Goal: Task Accomplishment & Management: Manage account settings

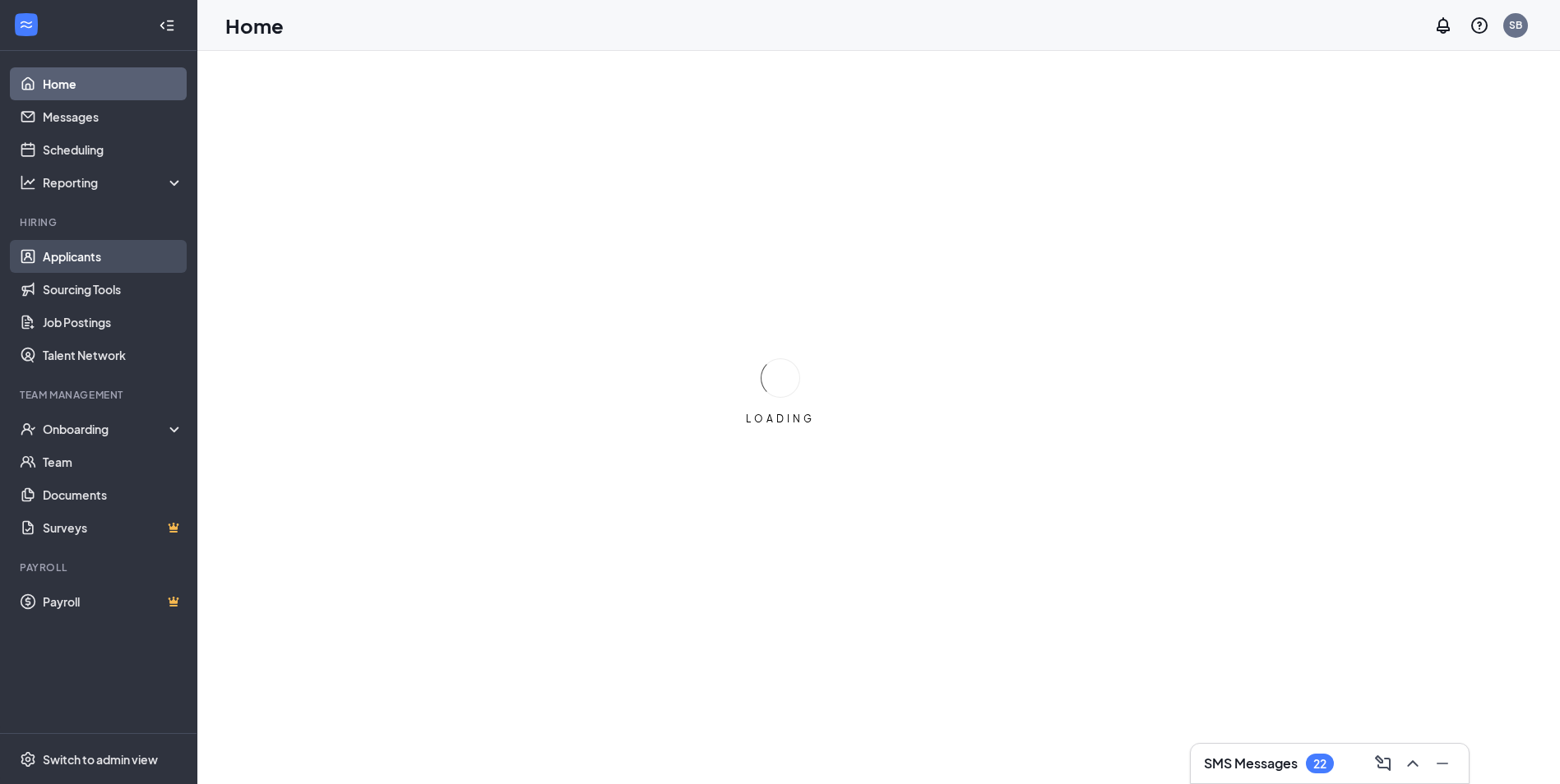
click at [85, 262] on link "Applicants" at bounding box center [113, 256] width 141 height 33
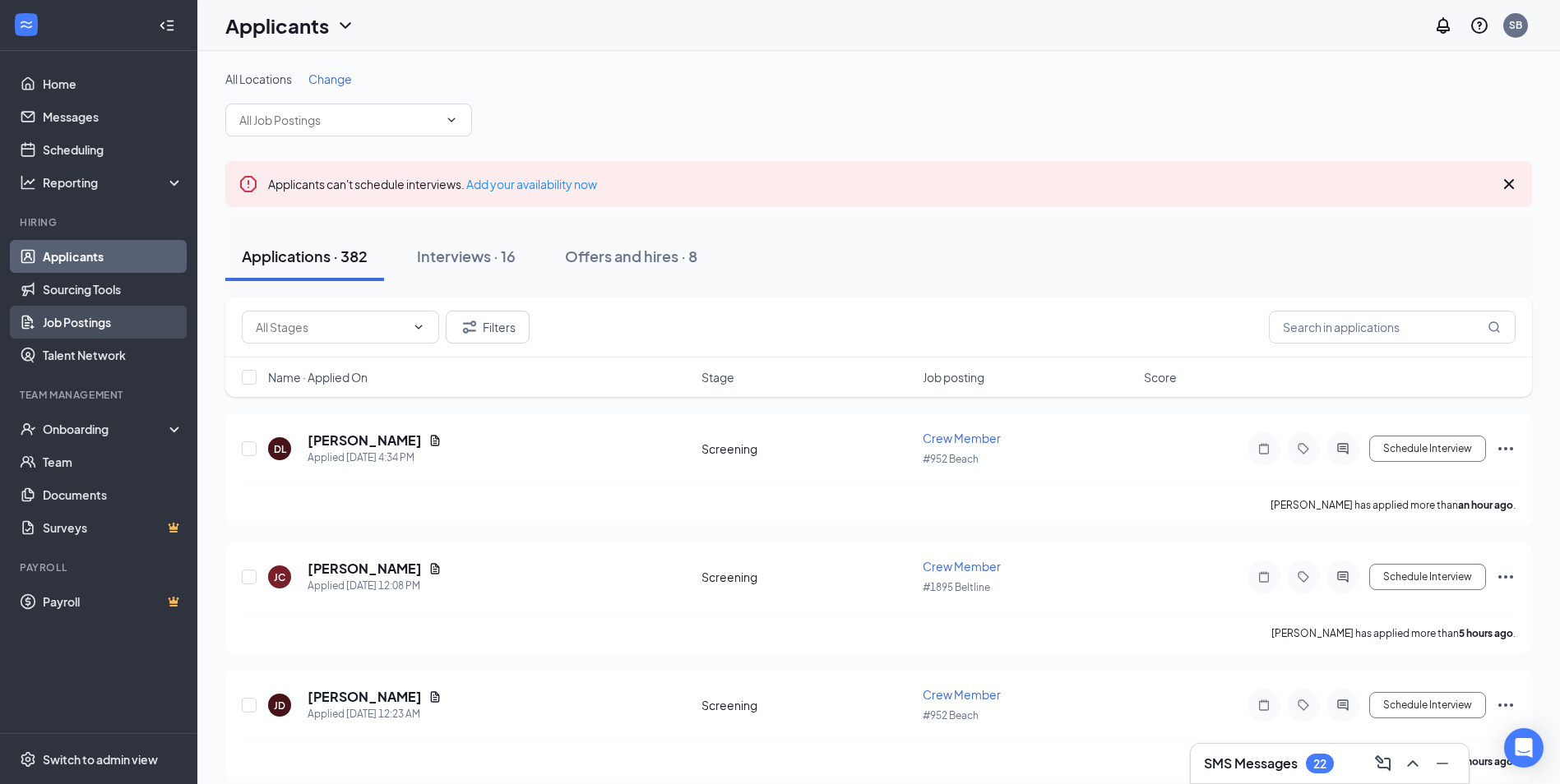
click at [119, 331] on link "Job Postings" at bounding box center [113, 322] width 141 height 33
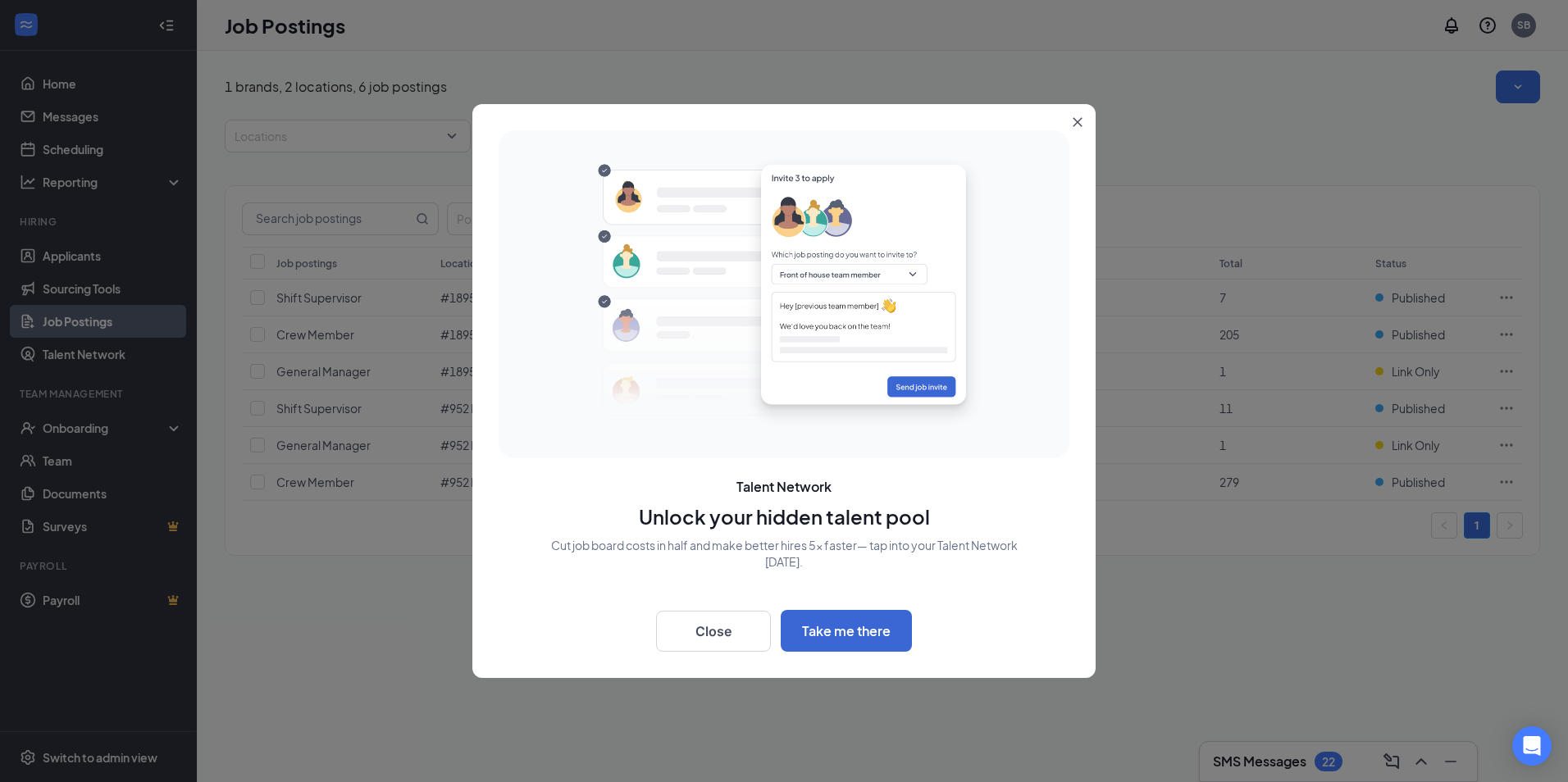
click at [101, 408] on div at bounding box center [784, 391] width 1568 height 782
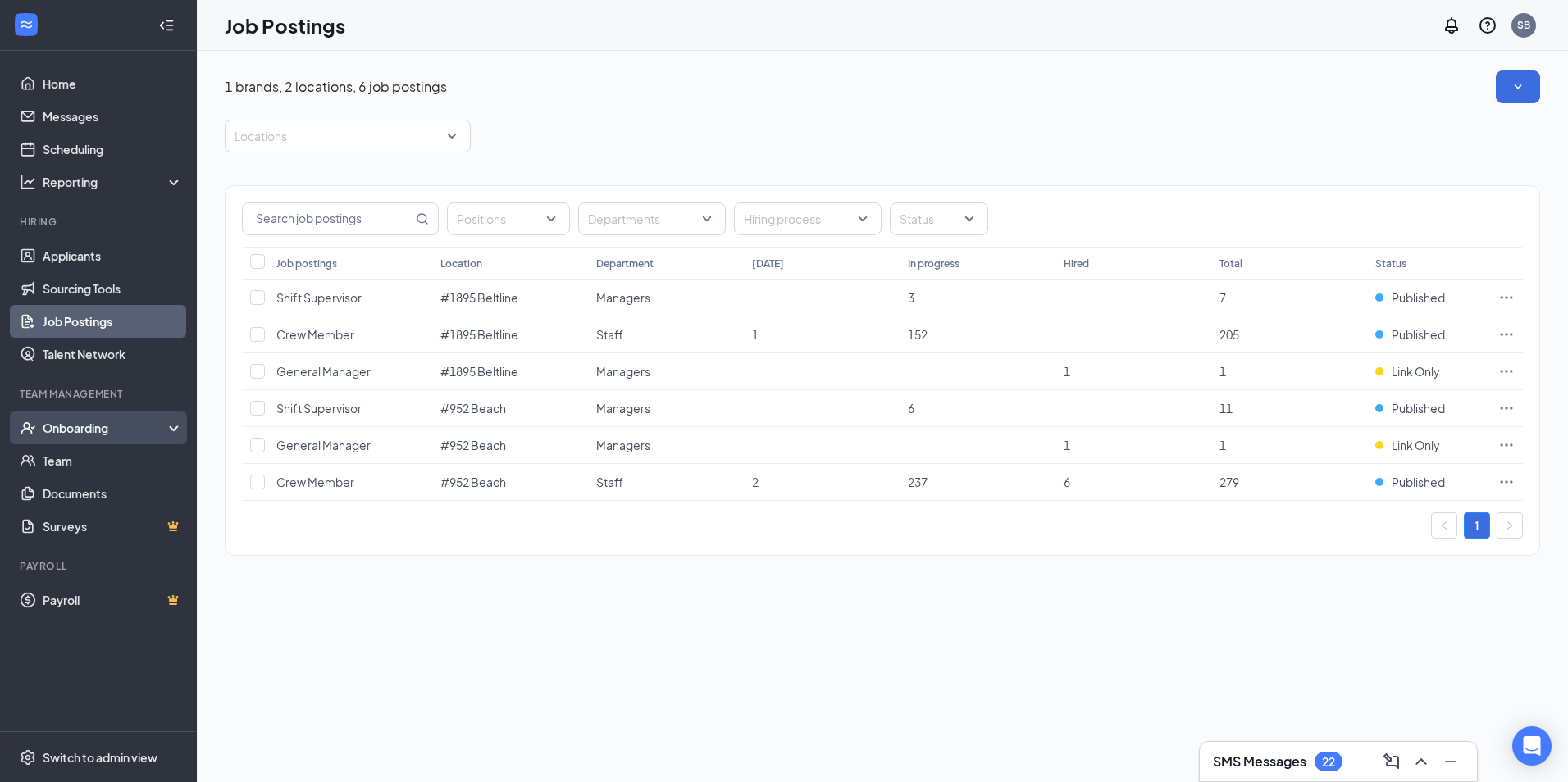
click at [167, 427] on div "Onboarding" at bounding box center [105, 427] width 126 height 16
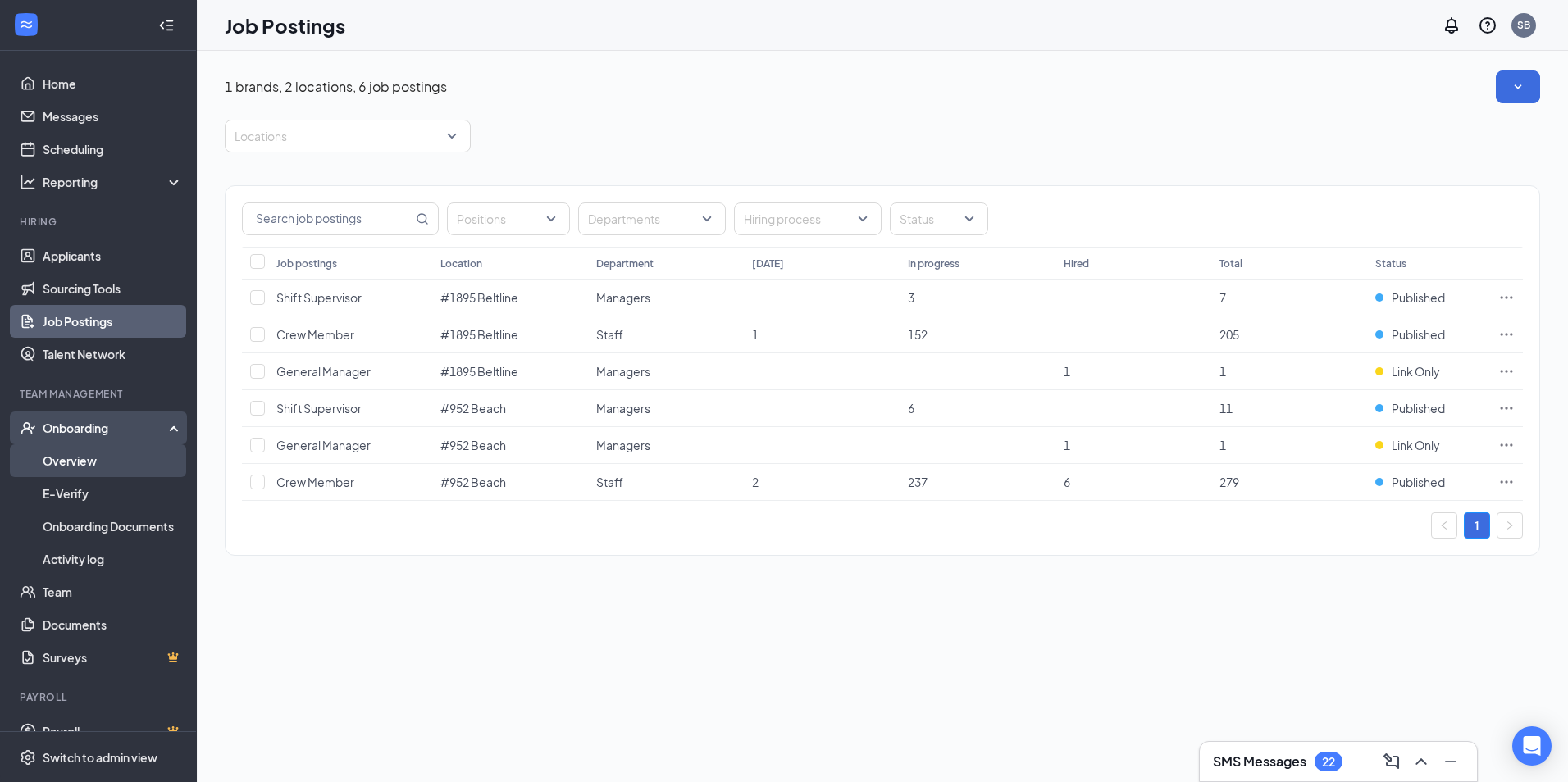
click at [120, 460] on link "Overview" at bounding box center [113, 461] width 141 height 33
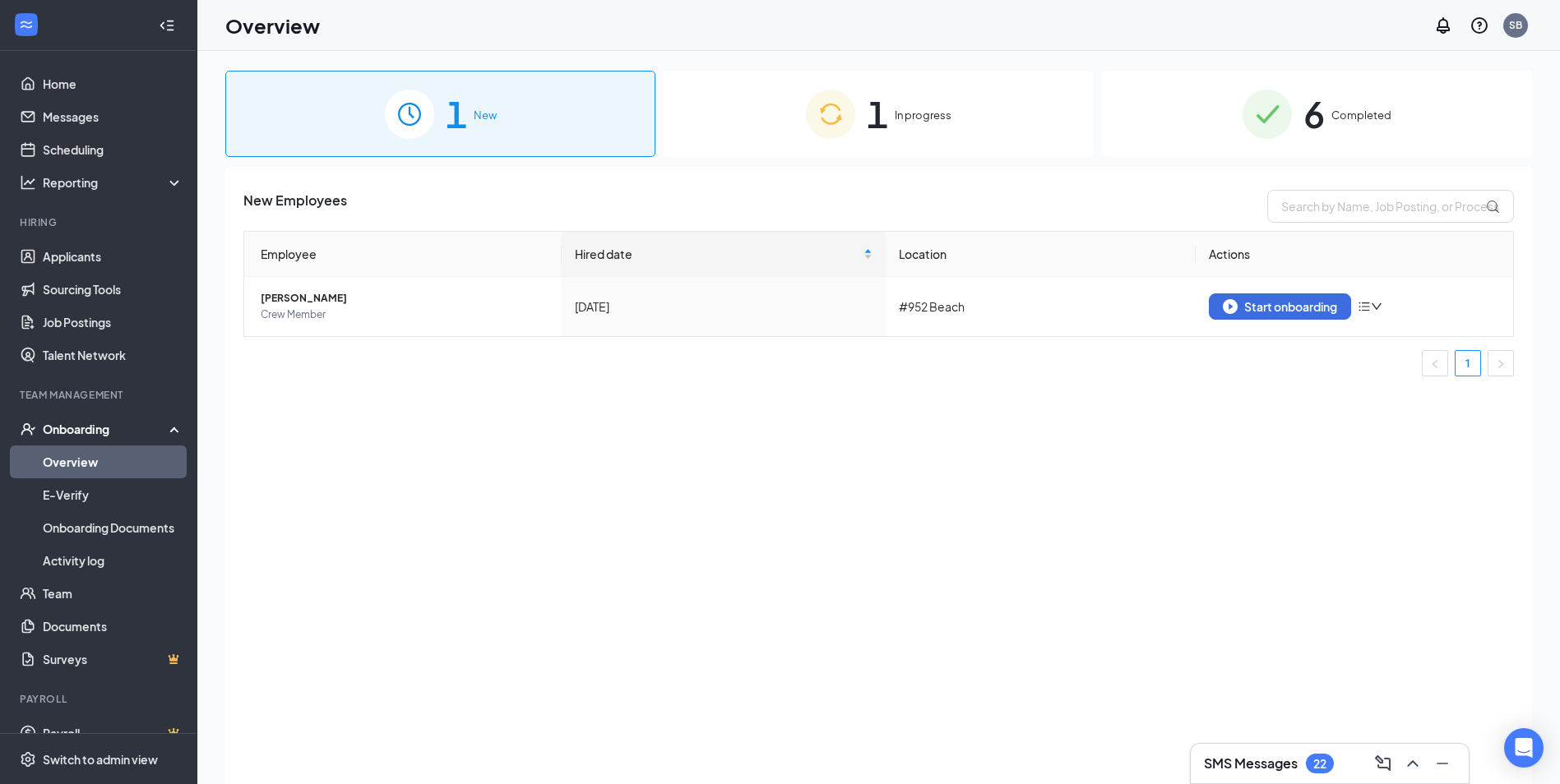
click at [107, 428] on div "Onboarding" at bounding box center [106, 428] width 126 height 16
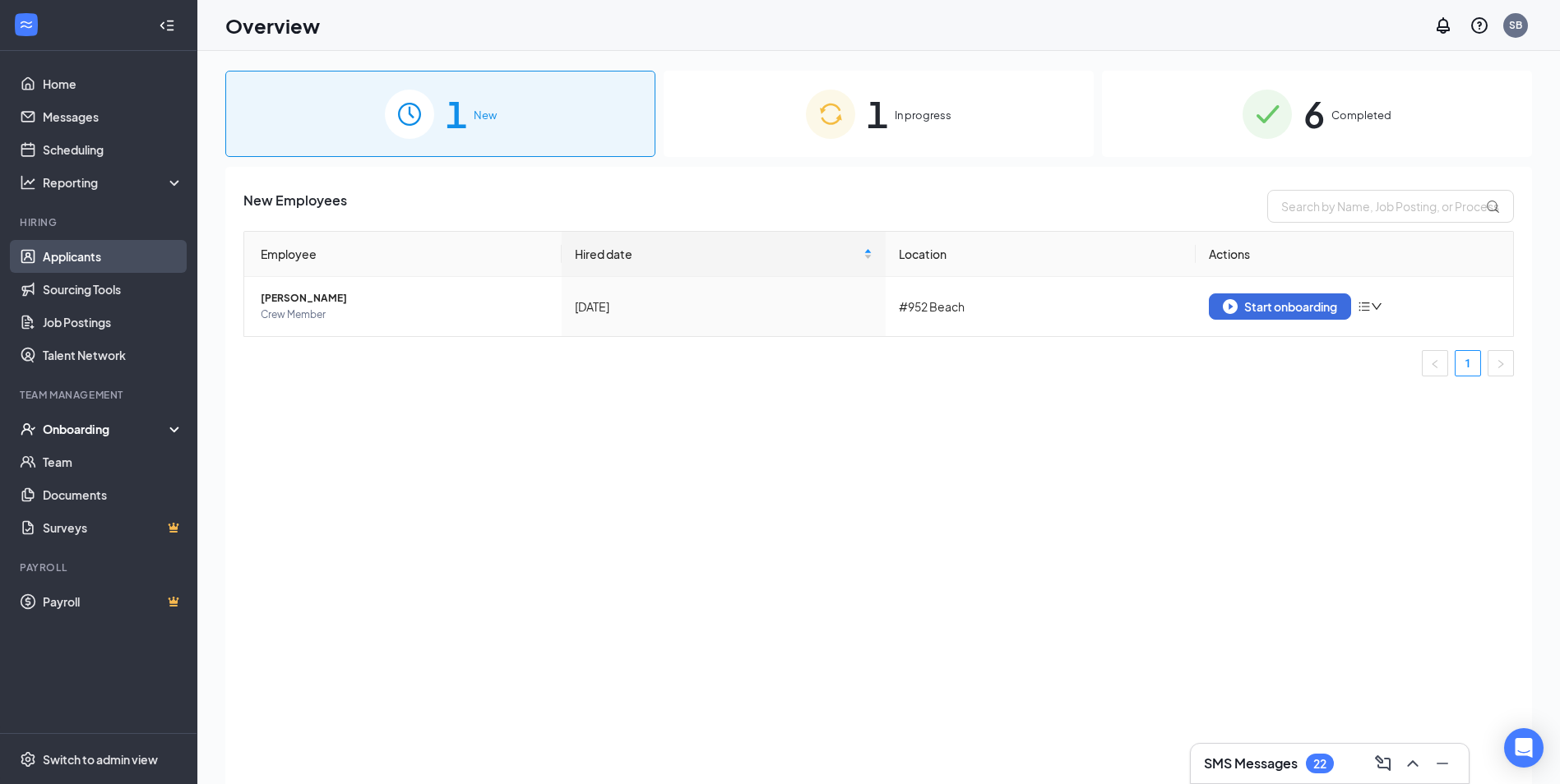
click at [73, 250] on link "Applicants" at bounding box center [113, 256] width 141 height 33
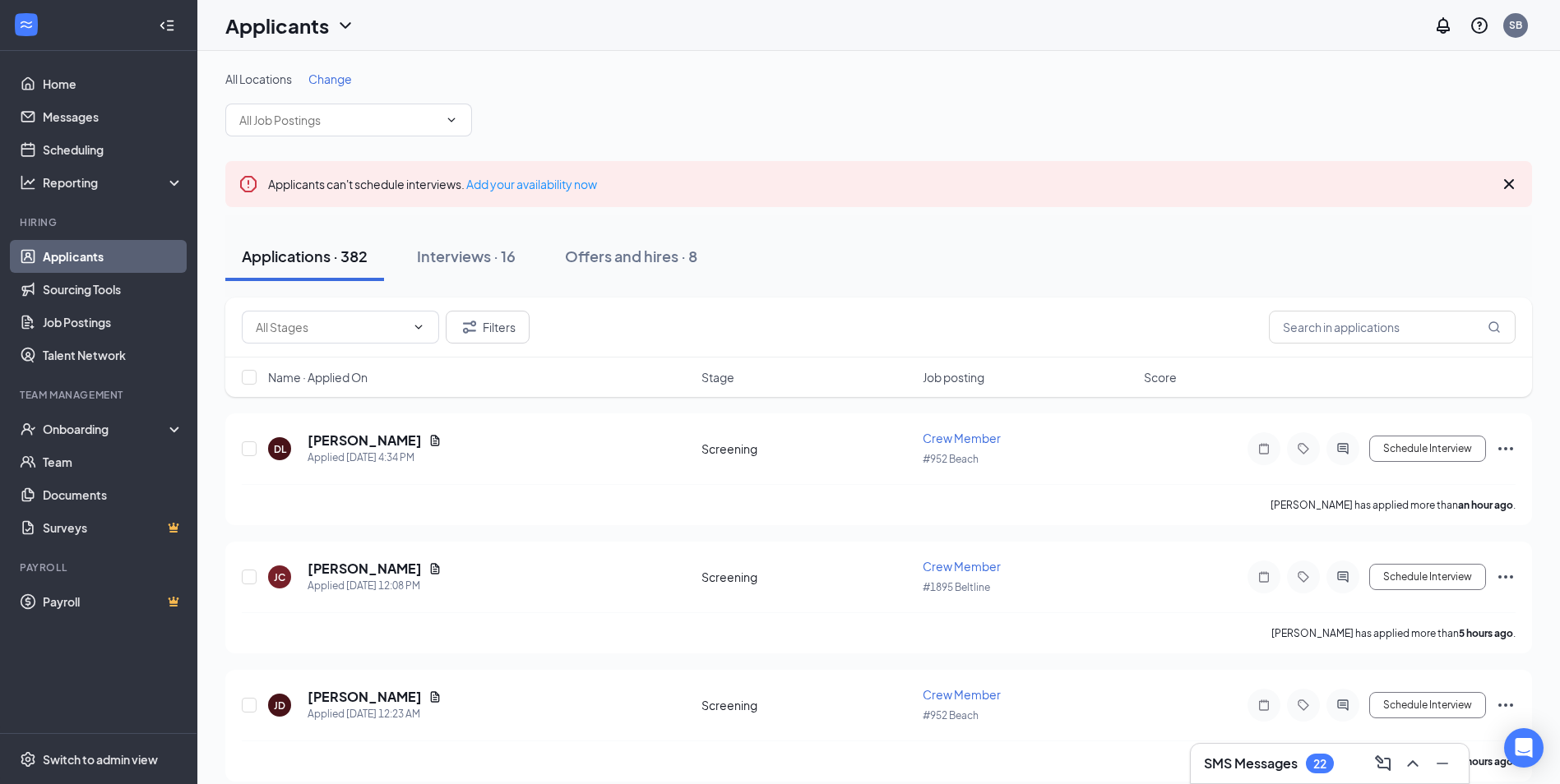
click at [83, 258] on link "Applicants" at bounding box center [113, 256] width 141 height 33
click at [358, 433] on h5 "[PERSON_NAME]" at bounding box center [364, 440] width 114 height 18
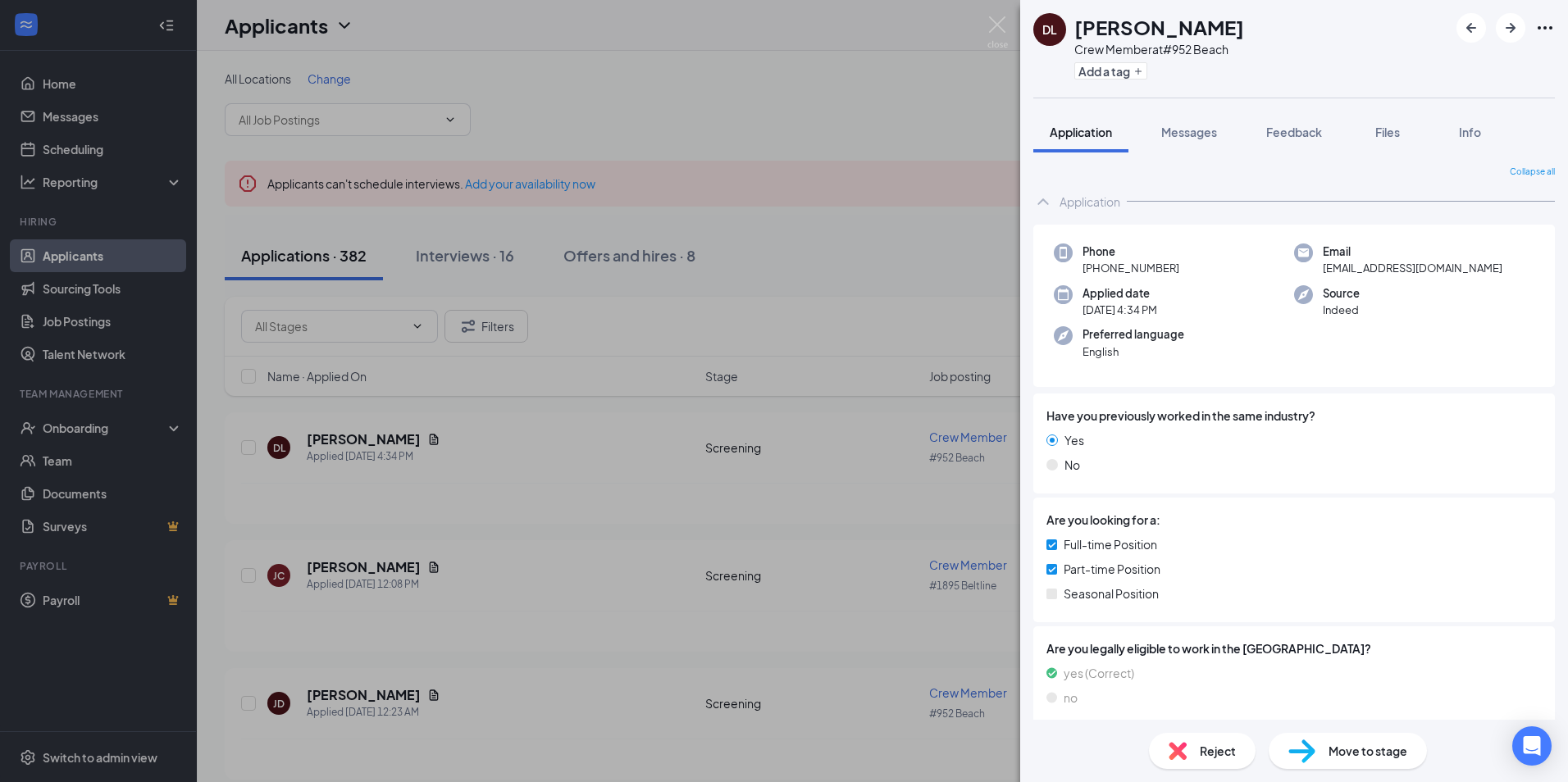
click at [752, 213] on div "DL [PERSON_NAME] Crew Member at #952 Beach Add a tag Application Messages Feedb…" at bounding box center [784, 391] width 1568 height 782
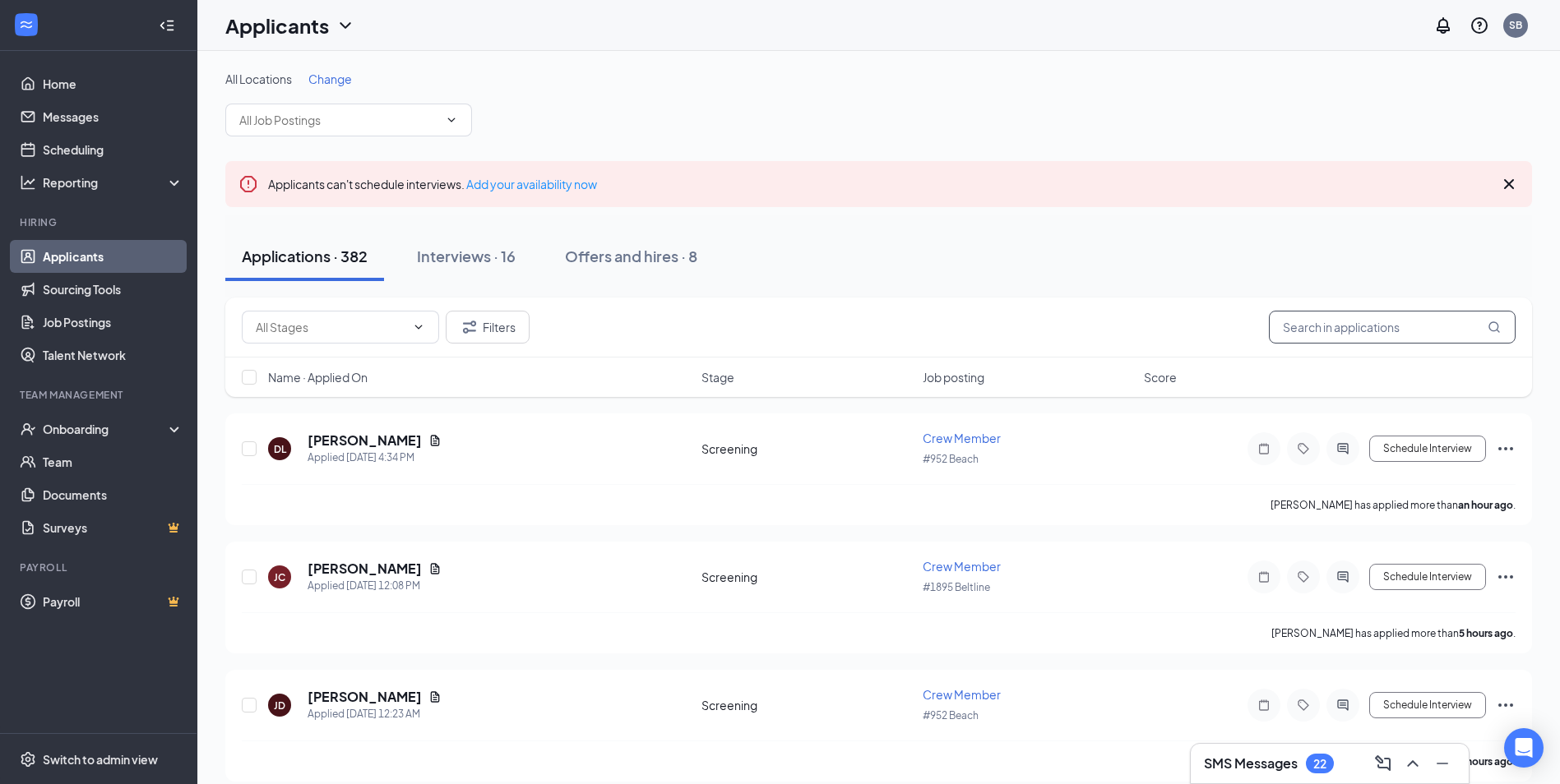
click at [1332, 336] on input "text" at bounding box center [1392, 327] width 247 height 33
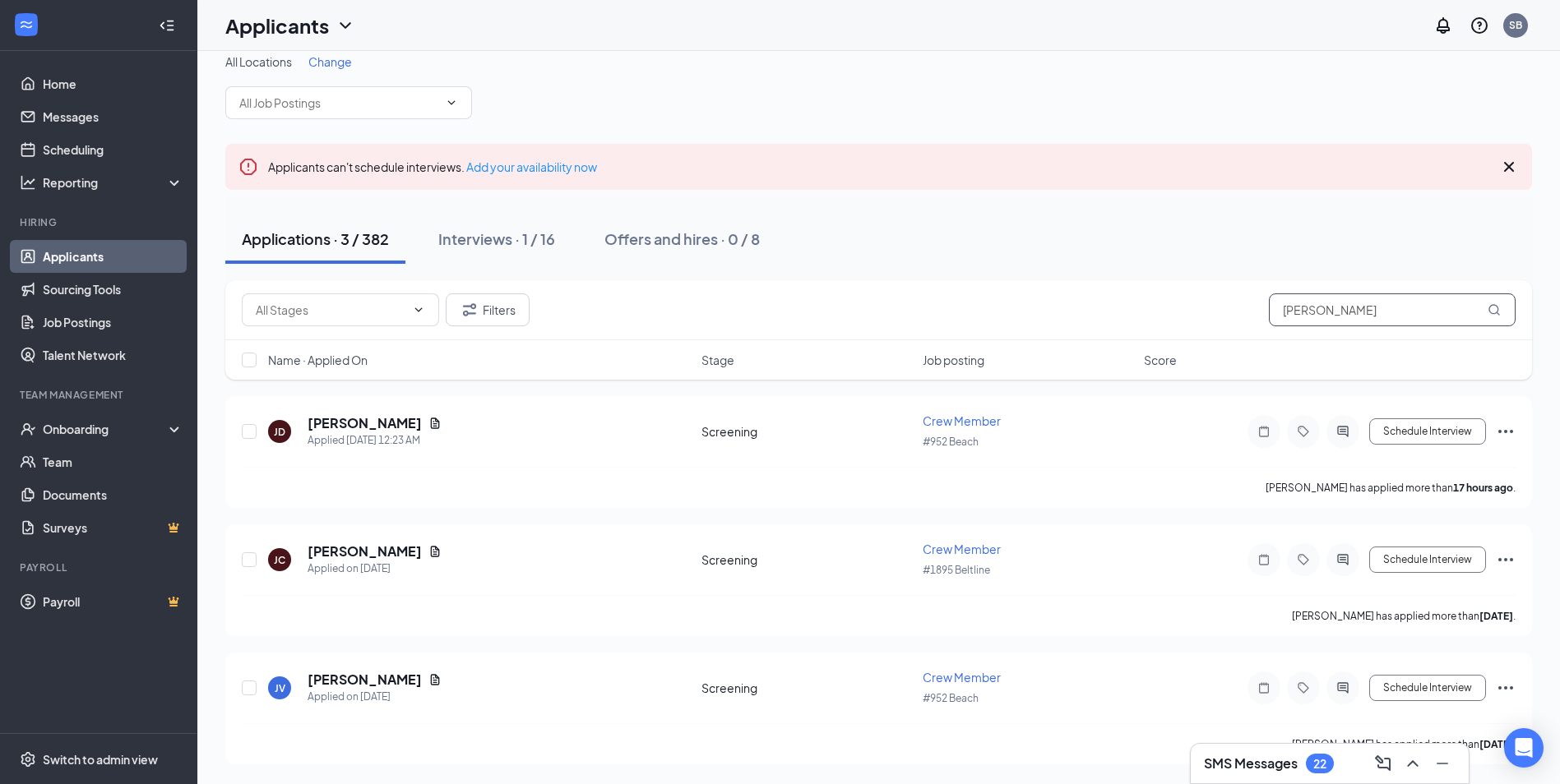
click at [1358, 316] on input "[PERSON_NAME]" at bounding box center [1392, 310] width 247 height 33
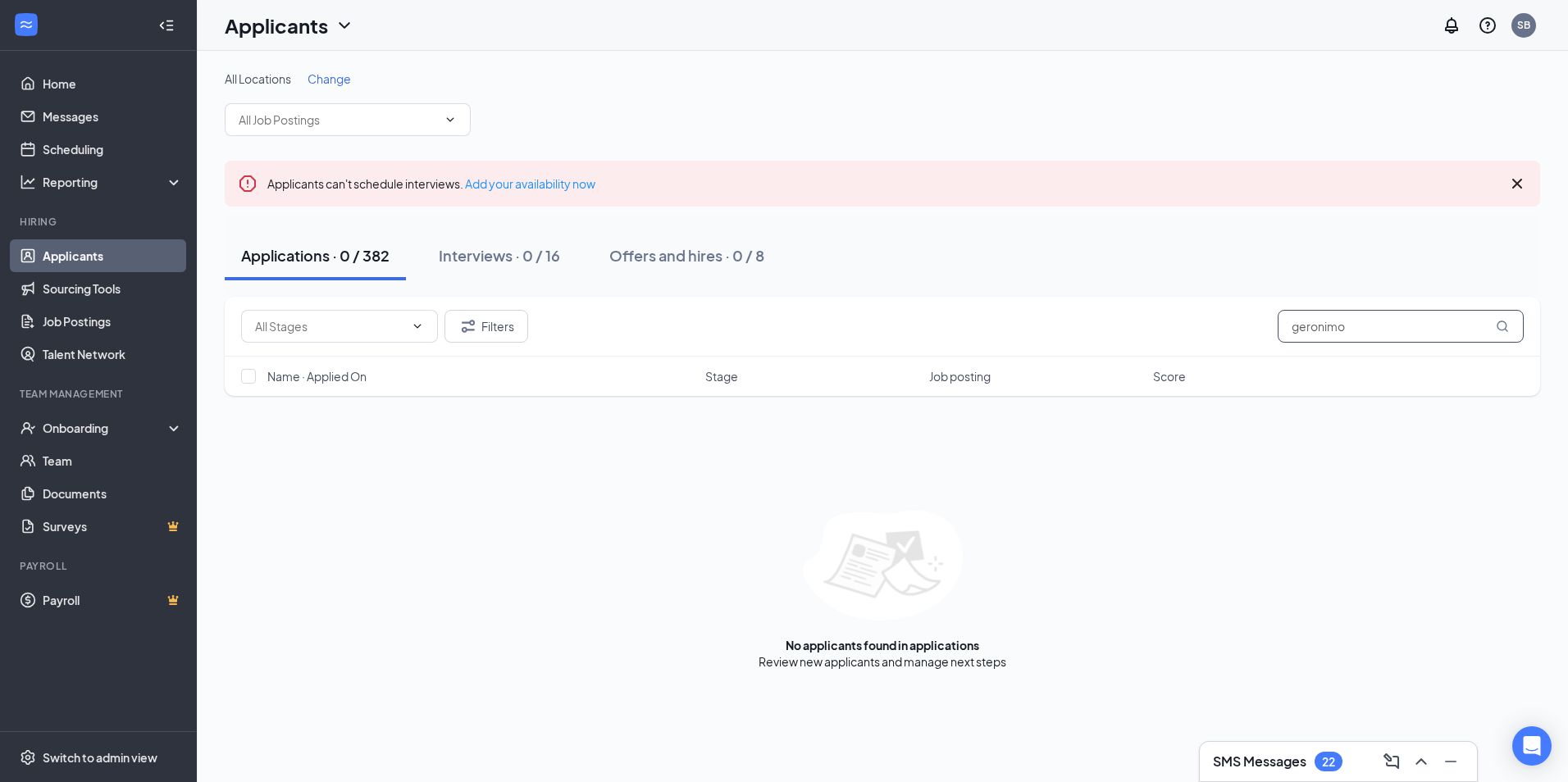
click at [1385, 336] on input "geronimo" at bounding box center [1400, 326] width 246 height 33
click at [1355, 325] on input "geronimo" at bounding box center [1400, 326] width 246 height 33
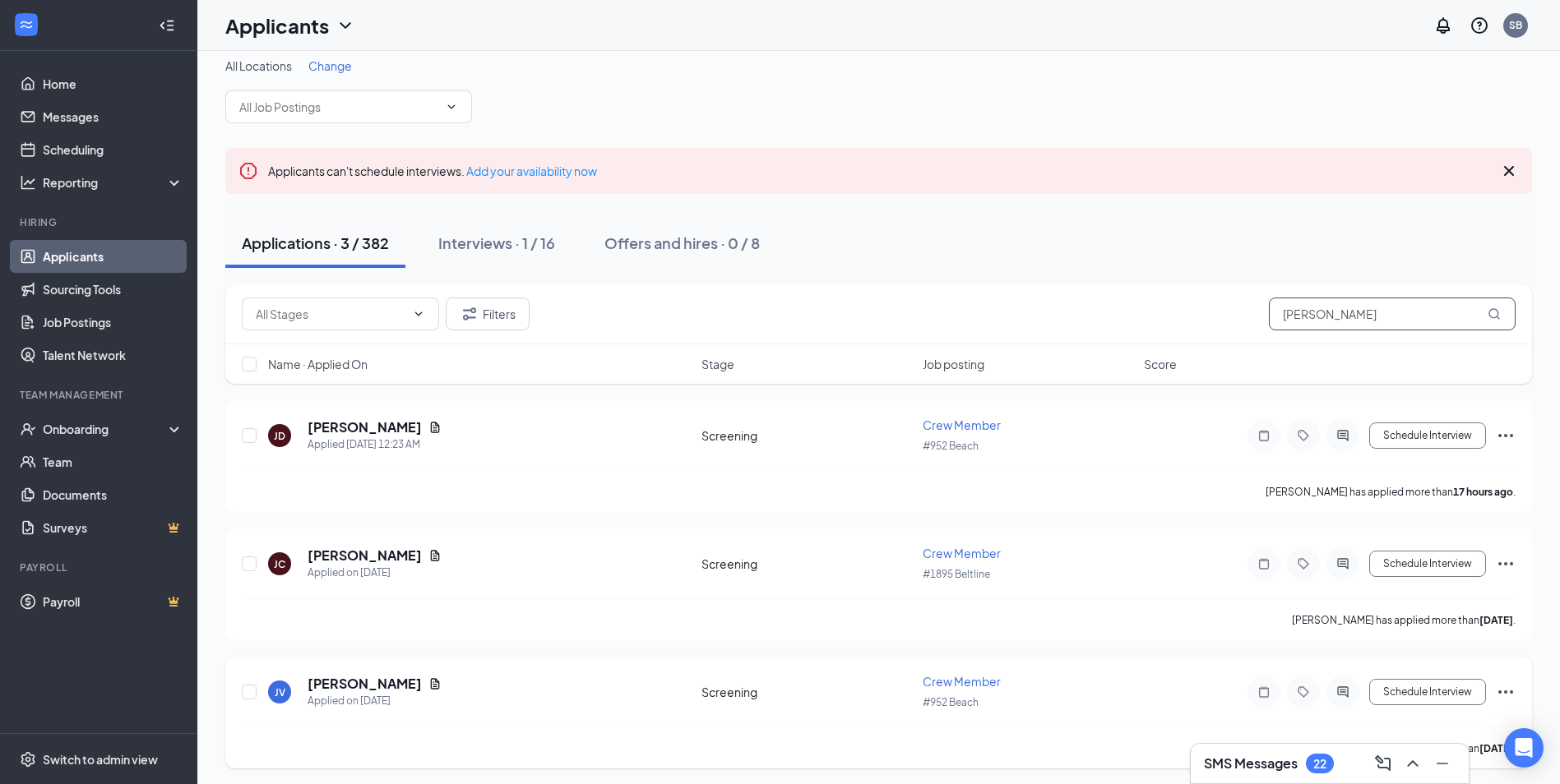
scroll to position [17, 0]
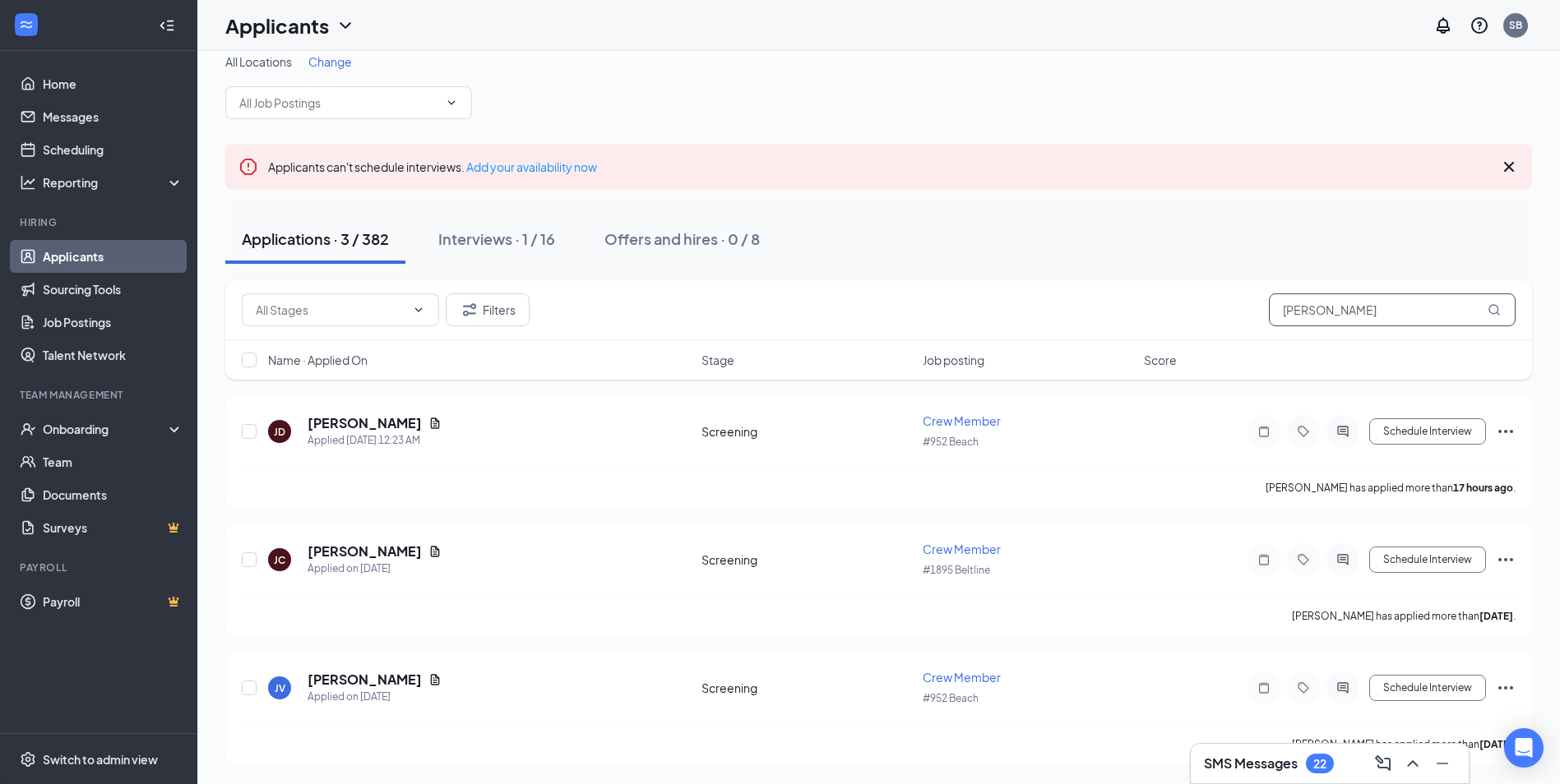
type input "[PERSON_NAME]"
click at [106, 261] on link "Applicants" at bounding box center [113, 256] width 141 height 33
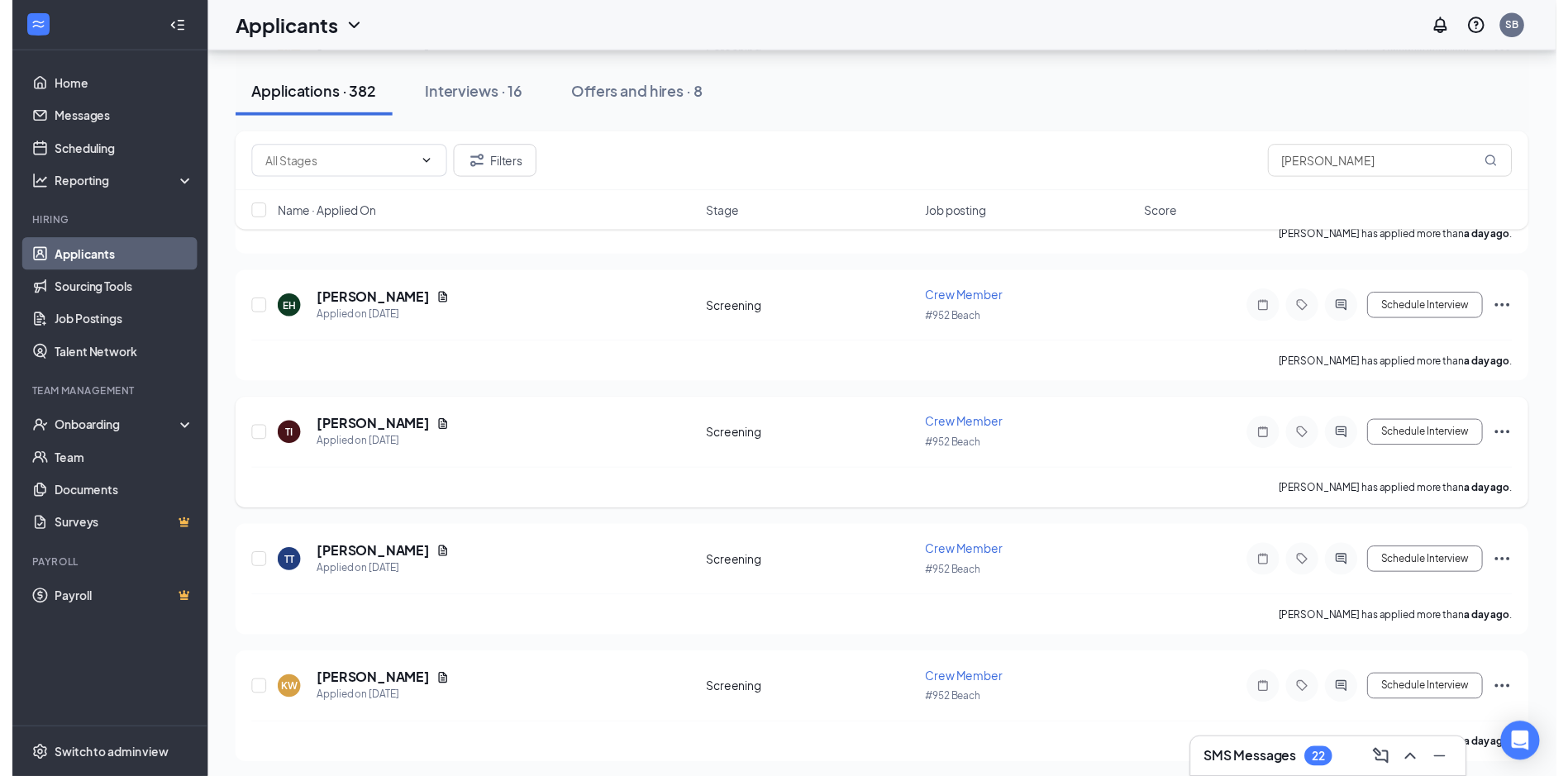
scroll to position [1174, 0]
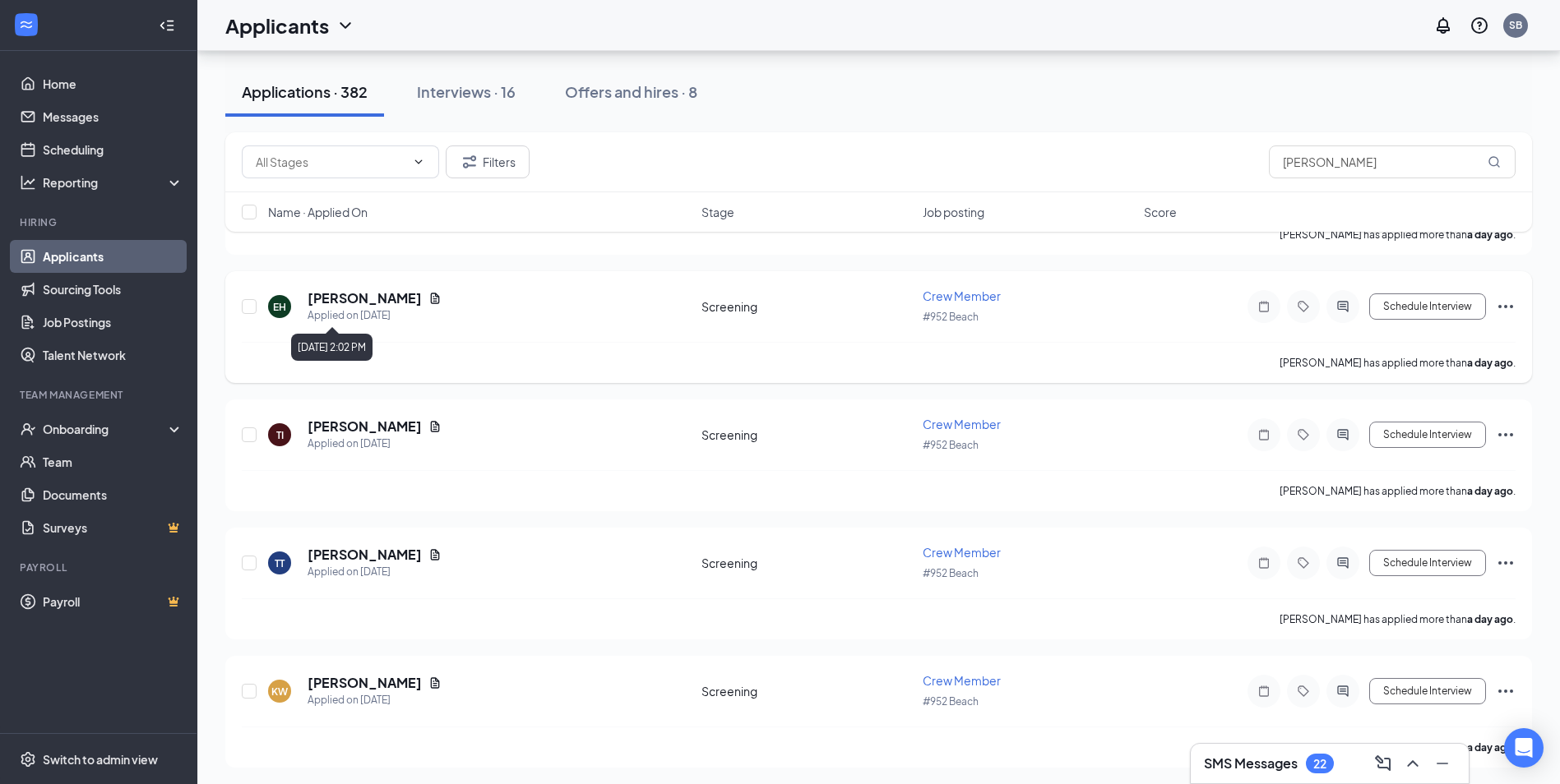
click at [342, 313] on div "Applied on [DATE]" at bounding box center [375, 315] width 134 height 16
click at [344, 303] on h5 "[PERSON_NAME]" at bounding box center [364, 298] width 114 height 18
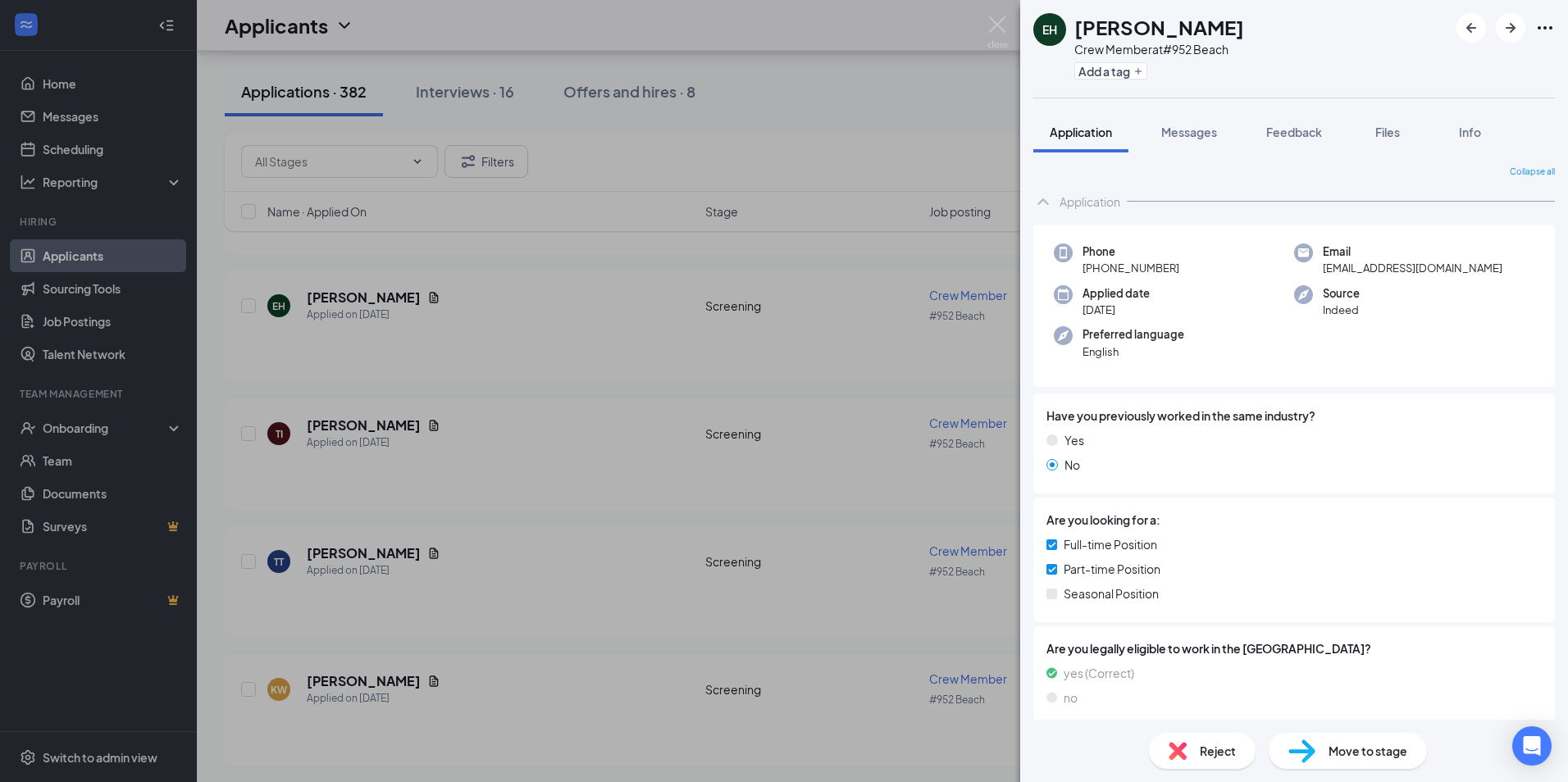
click at [776, 355] on div "EH [PERSON_NAME] Crew Member at #952 Beach Add a tag Application Messages Feedb…" at bounding box center [784, 391] width 1568 height 782
